Goal: Find specific page/section: Find specific page/section

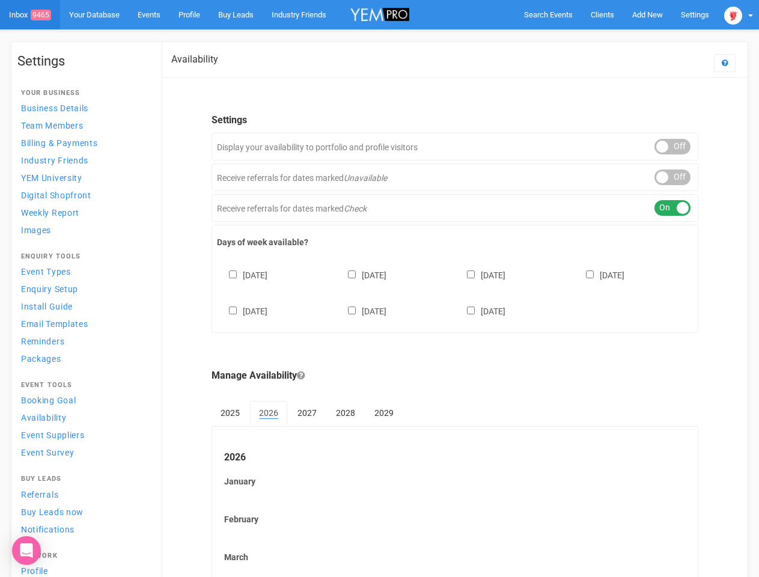
click at [379, 288] on div "[DATE] [DATE] [DATE] [DATE] [DATE] [DATE] [DATE]" at bounding box center [455, 287] width 476 height 72
click at [548, 14] on span "Search Events" at bounding box center [548, 14] width 49 height 9
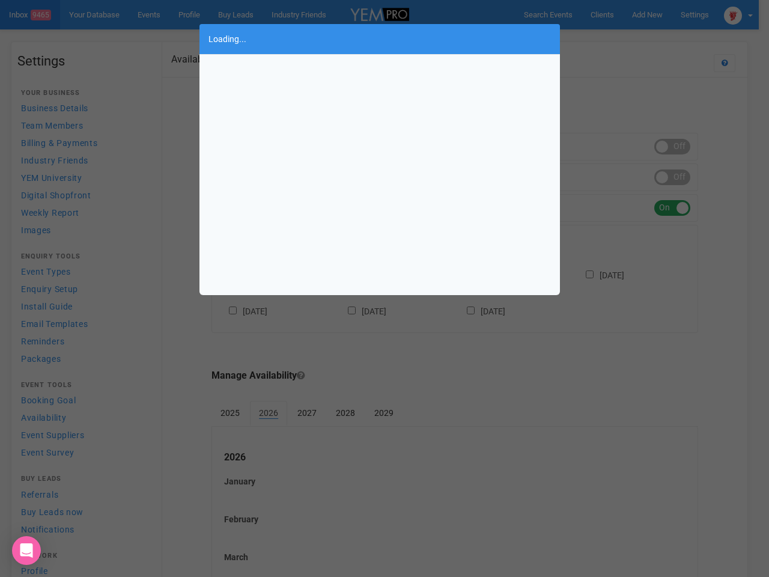
click at [619, 38] on div "Loading..." at bounding box center [384, 288] width 769 height 577
click at [738, 14] on div "Loading..." at bounding box center [384, 288] width 769 height 577
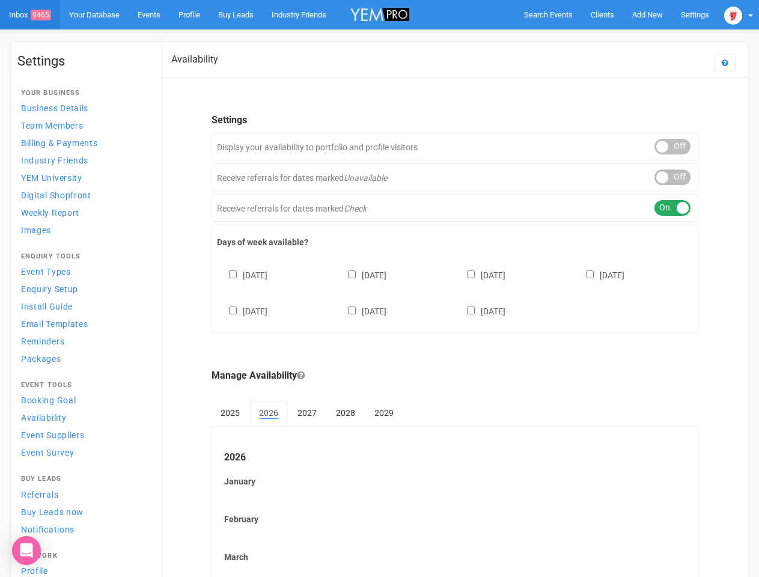
click at [672, 147] on div "ON OFF" at bounding box center [672, 147] width 36 height 16
click at [672, 177] on div "ON OFF" at bounding box center [672, 177] width 36 height 16
click at [672, 208] on div "ON OFF" at bounding box center [672, 208] width 36 height 16
click at [455, 291] on div "[DATE] [DATE] [DATE] [DATE] [DATE] [DATE] [DATE]" at bounding box center [455, 287] width 476 height 72
